Goal: Find specific page/section: Locate a particular part of the current website

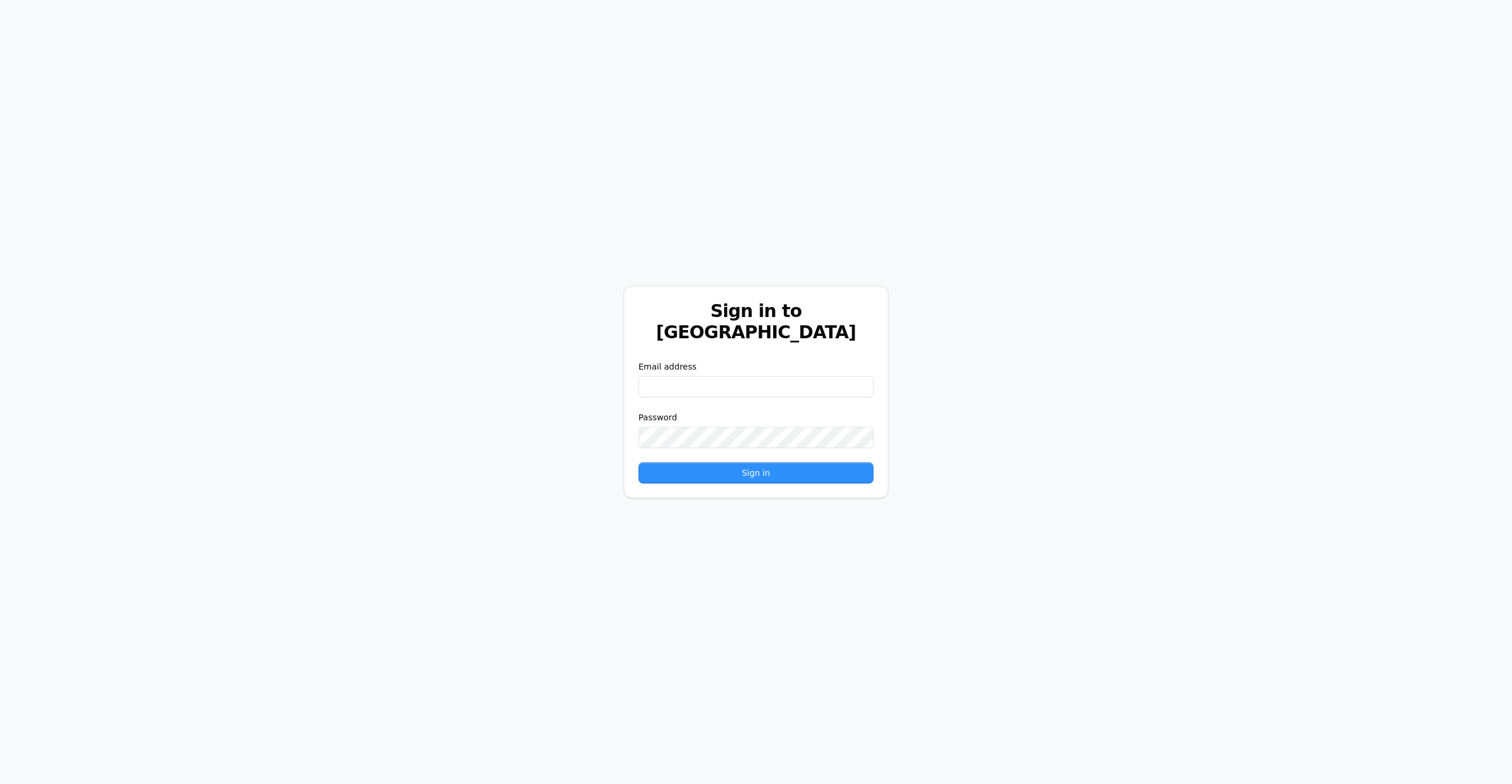
click at [767, 376] on input "email" at bounding box center [755, 386] width 235 height 21
click at [0, 783] on com-1password-button at bounding box center [0, 784] width 0 height 0
type input "**********"
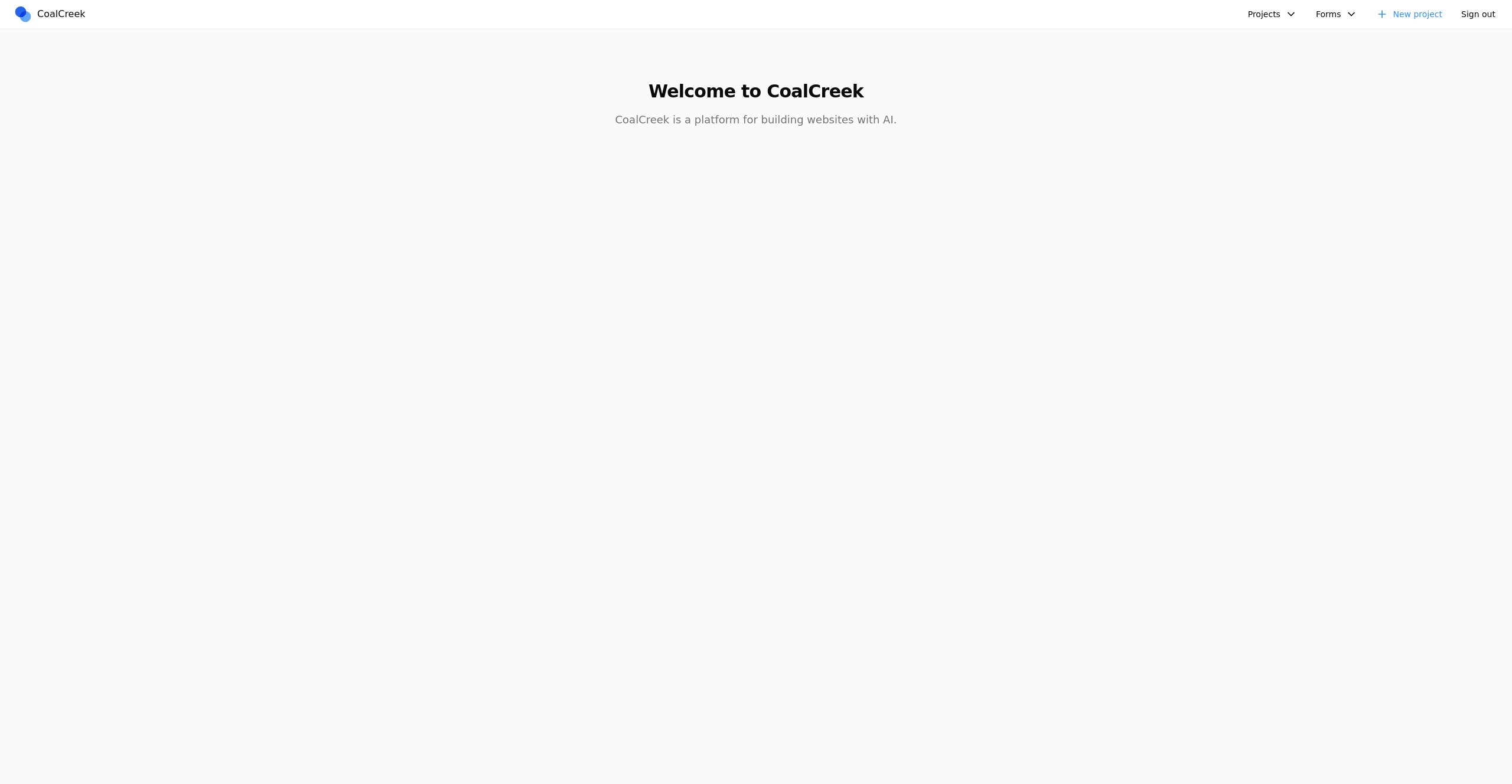
click at [1279, 16] on button "Projects" at bounding box center [1272, 14] width 63 height 19
click at [1286, 100] on link "Physiotherapist" at bounding box center [1304, 101] width 110 height 20
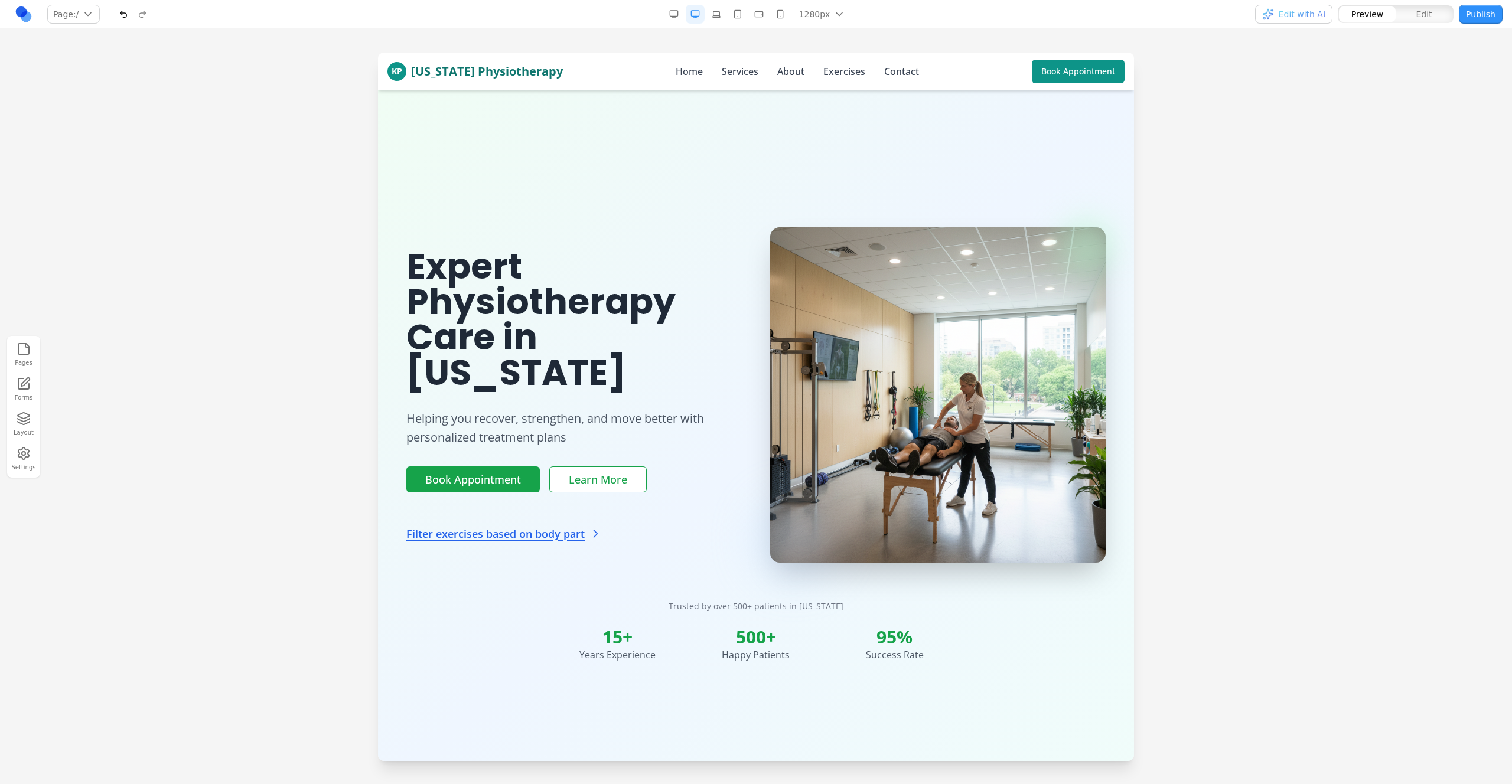
click at [1258, 333] on div at bounding box center [756, 418] width 1512 height 731
click at [127, 19] on button "button" at bounding box center [123, 14] width 19 height 19
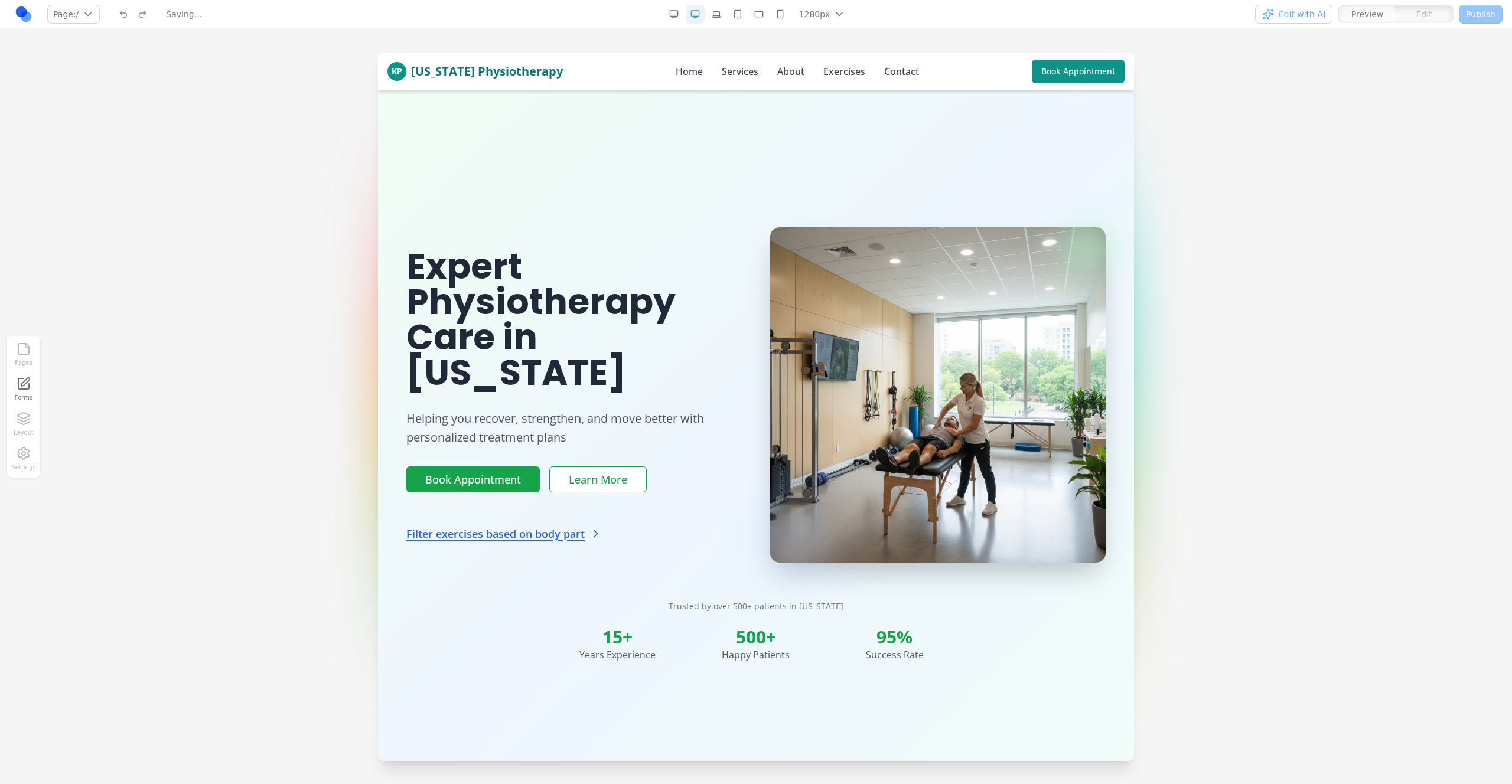
click at [1186, 432] on div at bounding box center [756, 418] width 1512 height 731
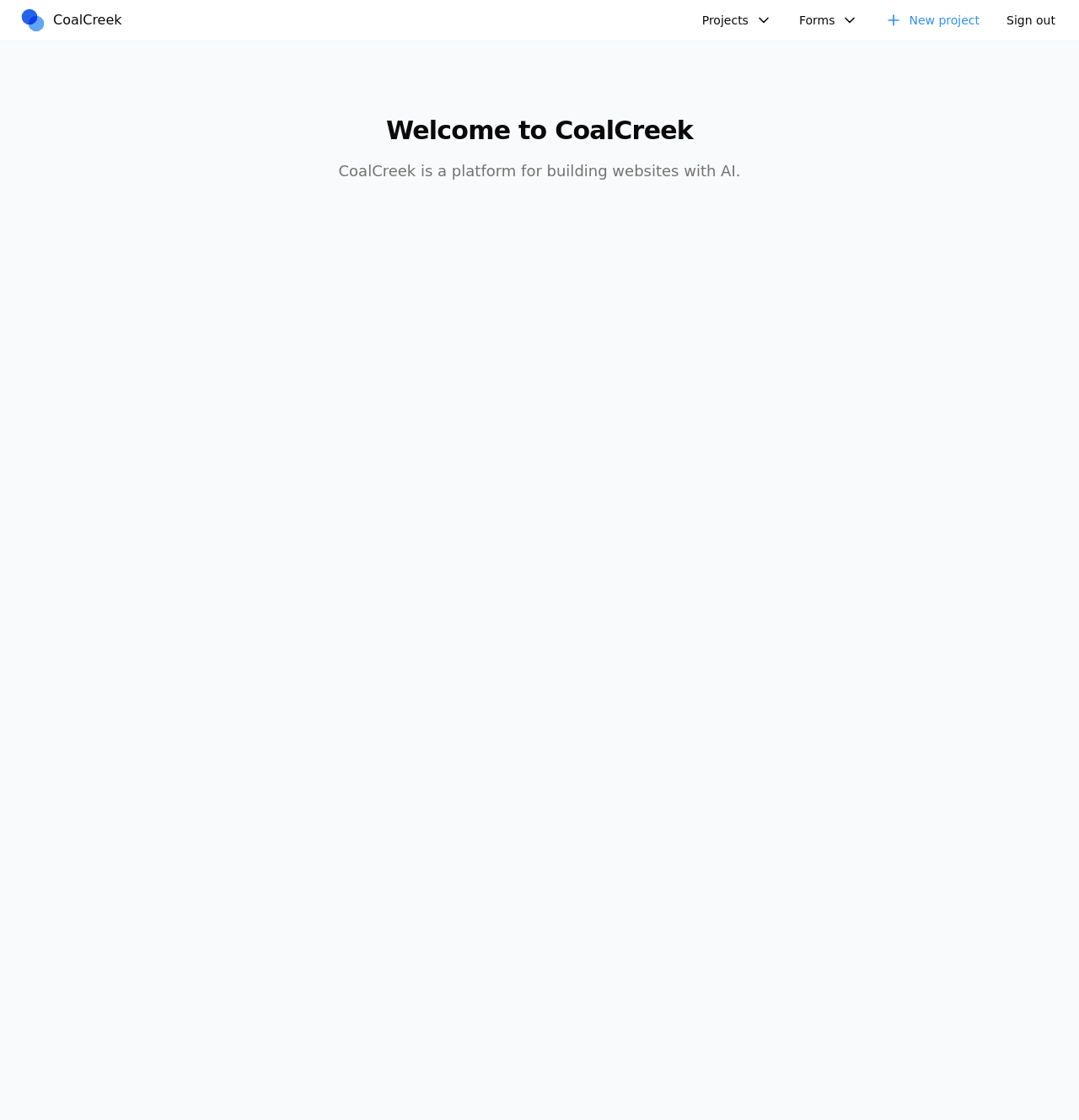
click at [737, 34] on nav "CoalCreek Projects test123 test new empty test Physiotherapist test delete test…" at bounding box center [540, 21] width 1079 height 41
click at [733, 22] on button "Projects" at bounding box center [737, 20] width 90 height 27
click at [758, 151] on link "Physiotherapist" at bounding box center [783, 145] width 157 height 28
